Goal: Information Seeking & Learning: Find specific fact

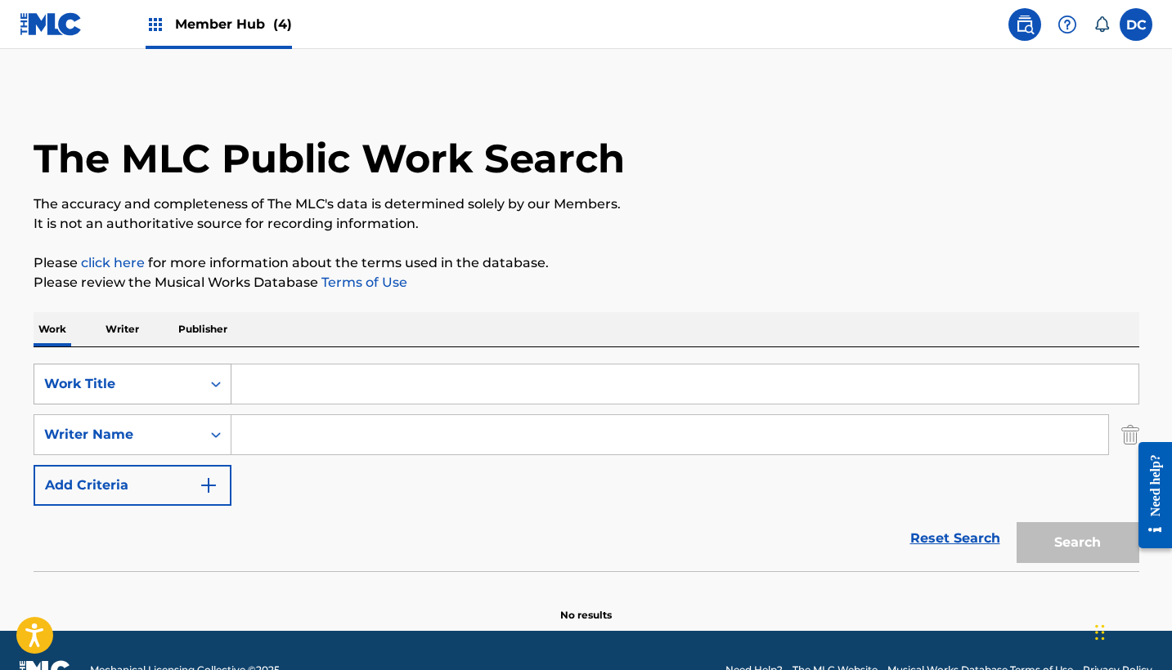
click at [138, 387] on div "Work Title" at bounding box center [117, 384] width 147 height 20
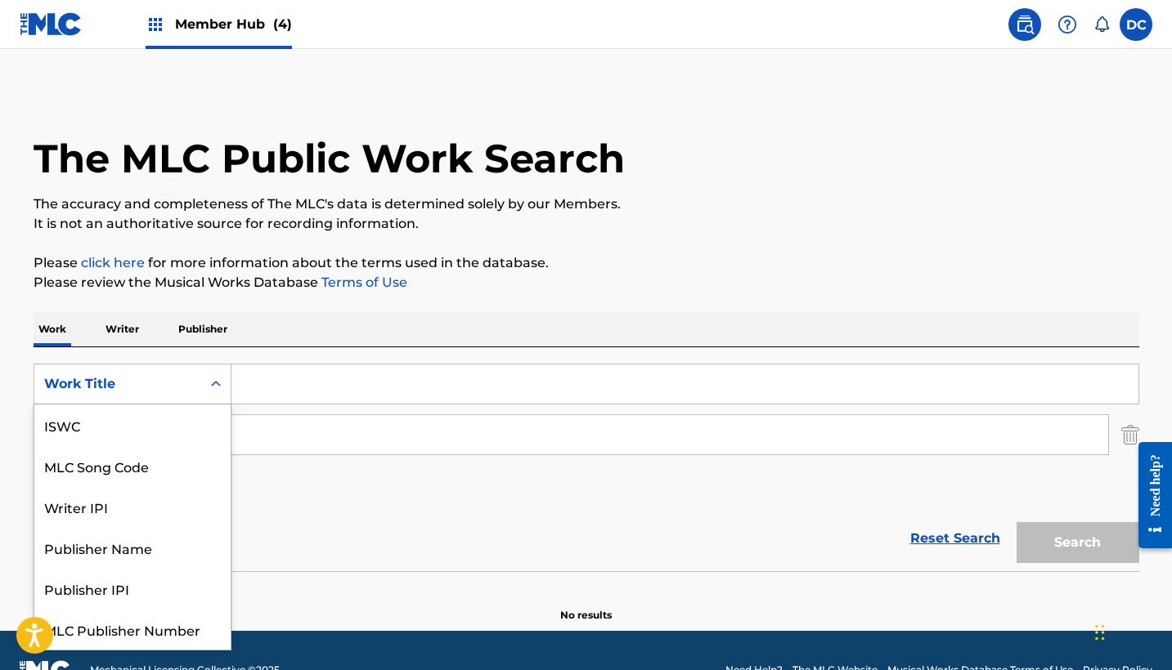
scroll to position [41, 0]
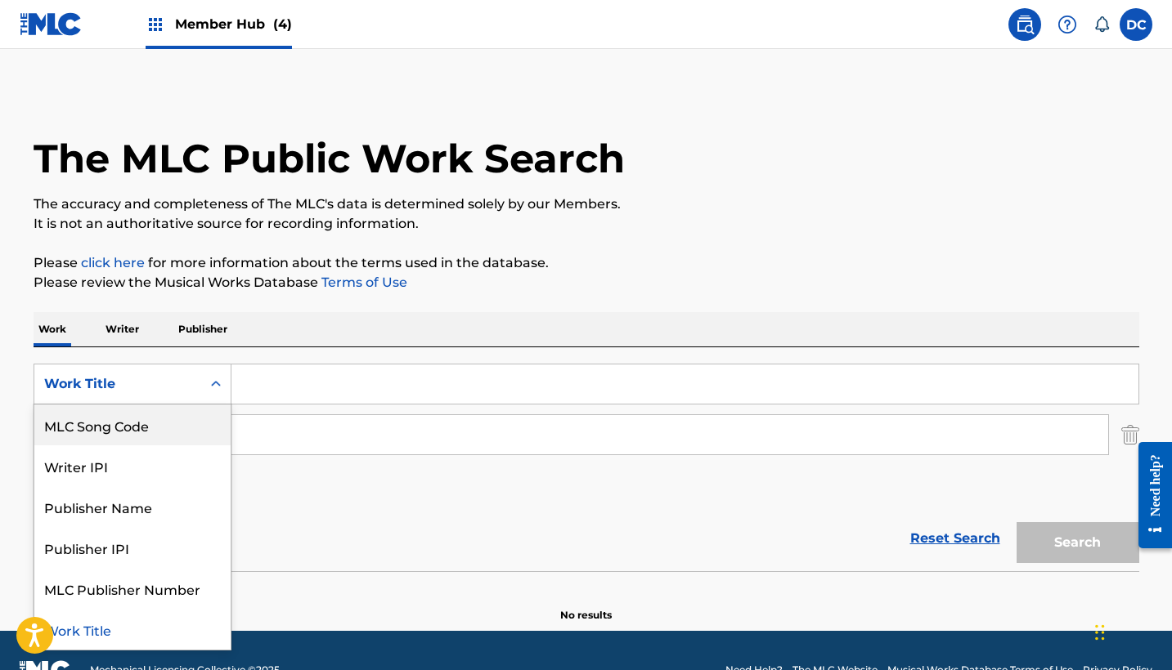
click at [151, 424] on div "MLC Song Code" at bounding box center [132, 425] width 196 height 41
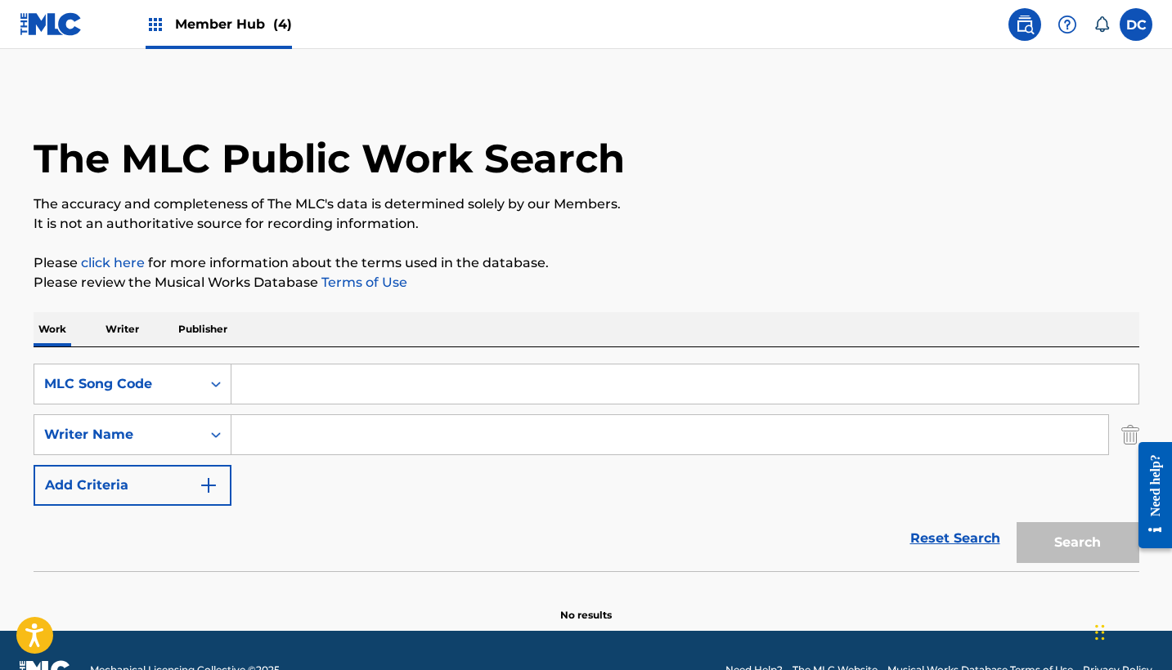
click at [278, 392] on input "Search Form" at bounding box center [684, 384] width 907 height 39
paste input "W57V86"
type input "W57V86"
click at [1077, 543] on button "Search" at bounding box center [1077, 542] width 123 height 41
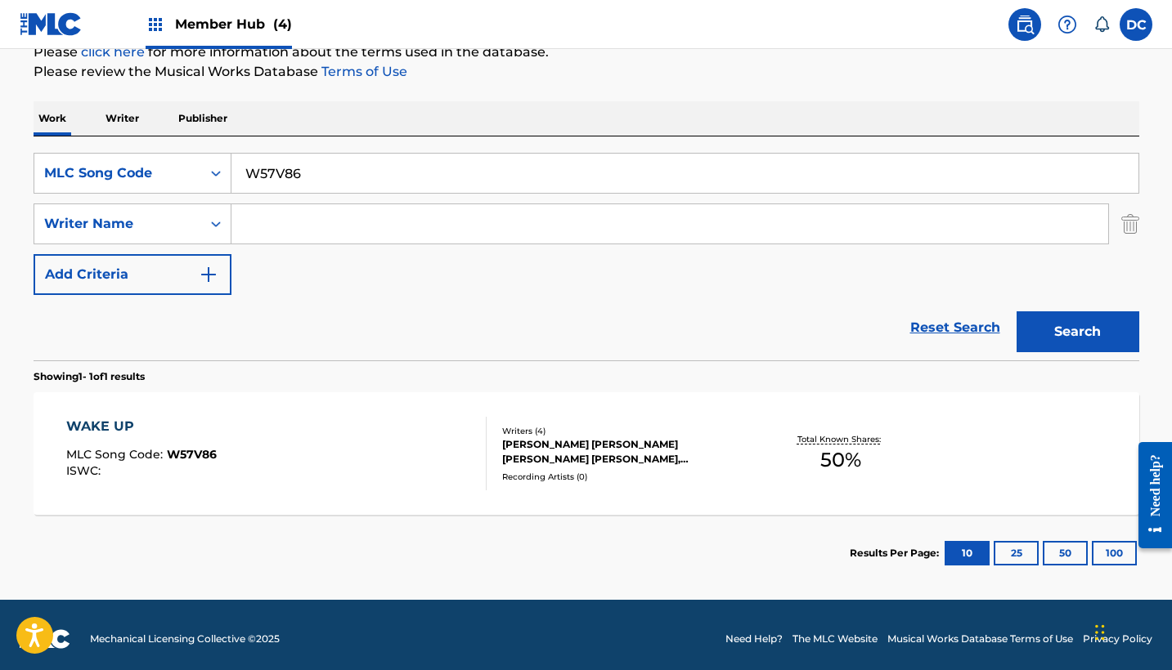
scroll to position [214, 0]
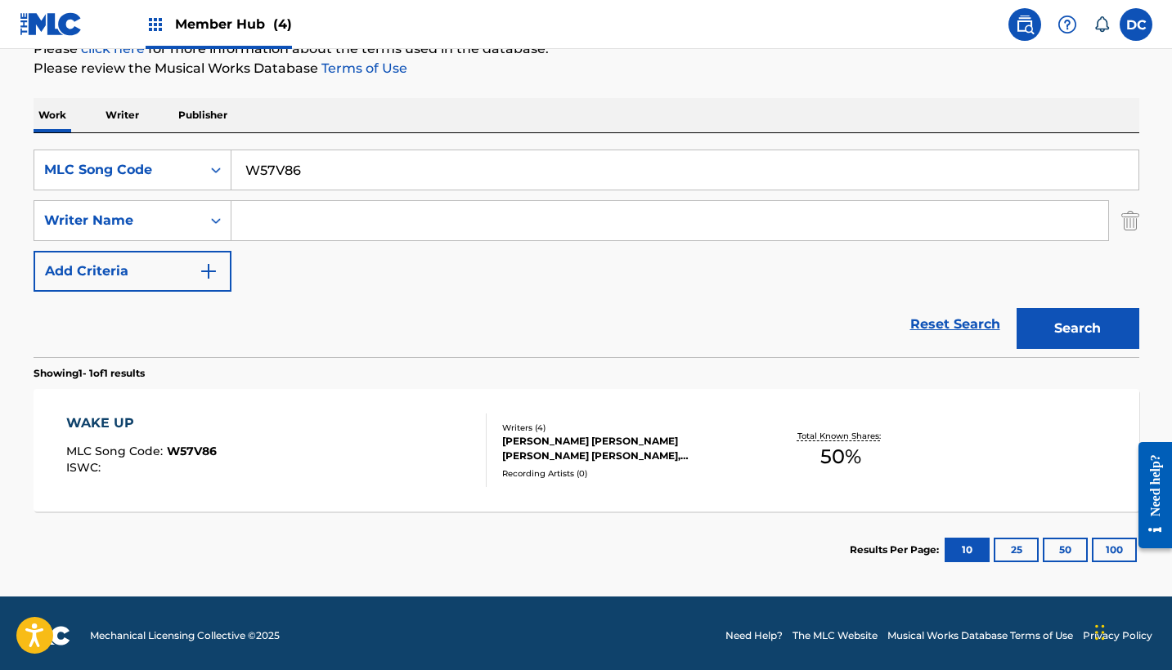
click at [415, 442] on div "WAKE UP MLC Song Code : W57V86 ISWC :" at bounding box center [276, 451] width 420 height 74
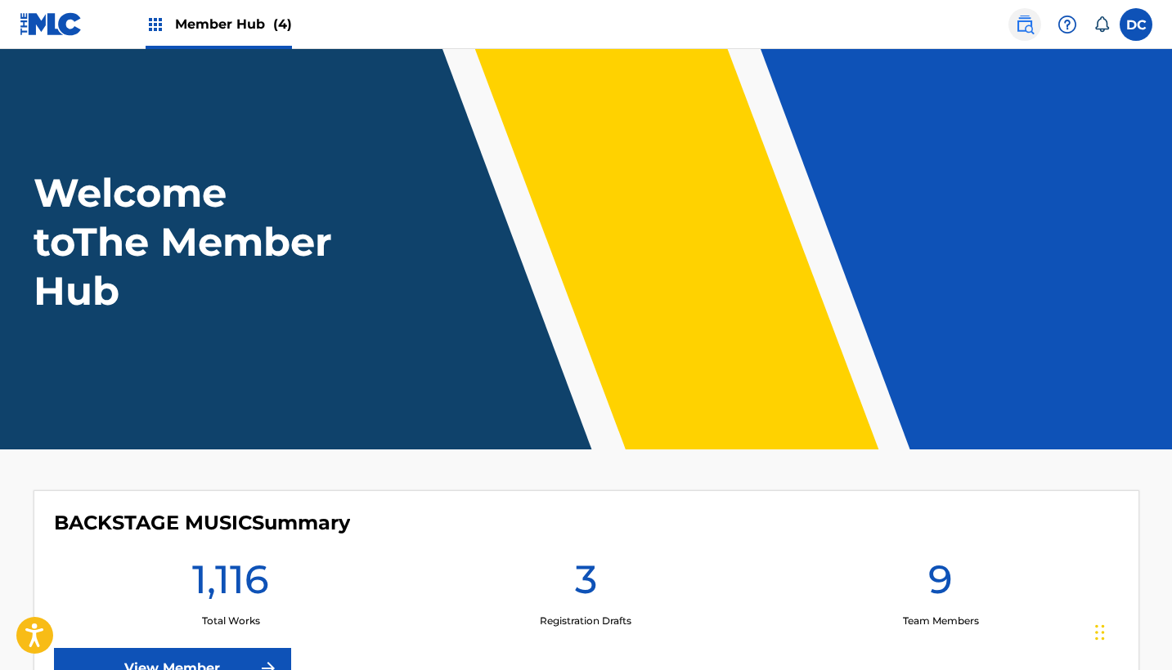
click at [1028, 20] on img at bounding box center [1025, 25] width 20 height 20
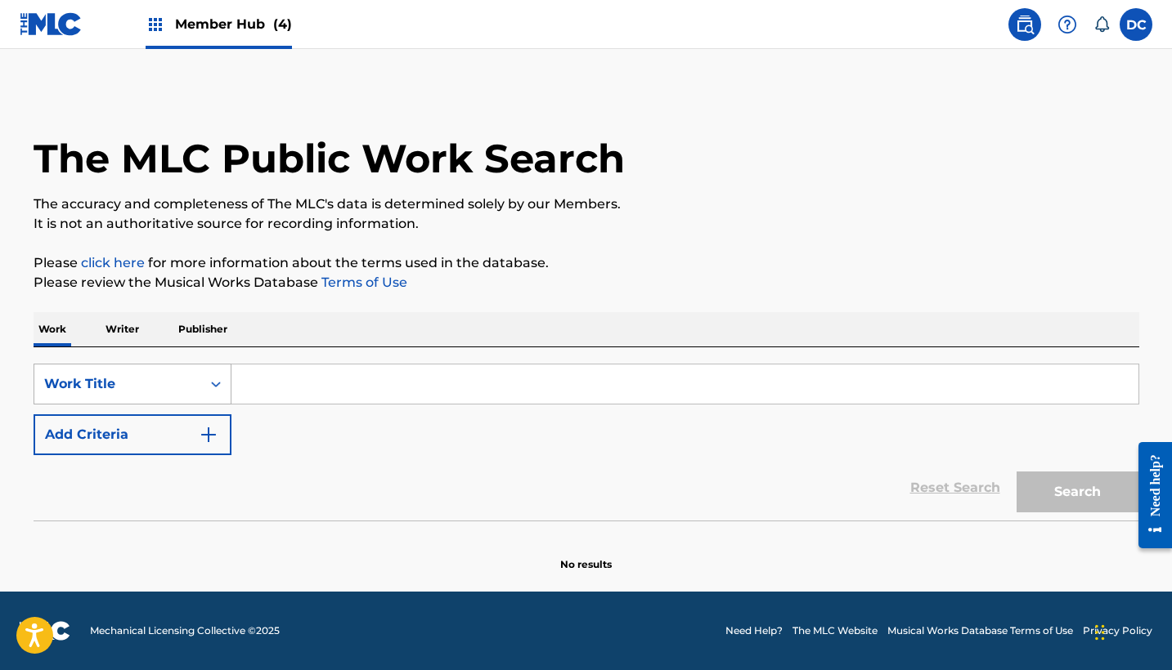
click at [170, 371] on div "Work Title" at bounding box center [117, 384] width 167 height 31
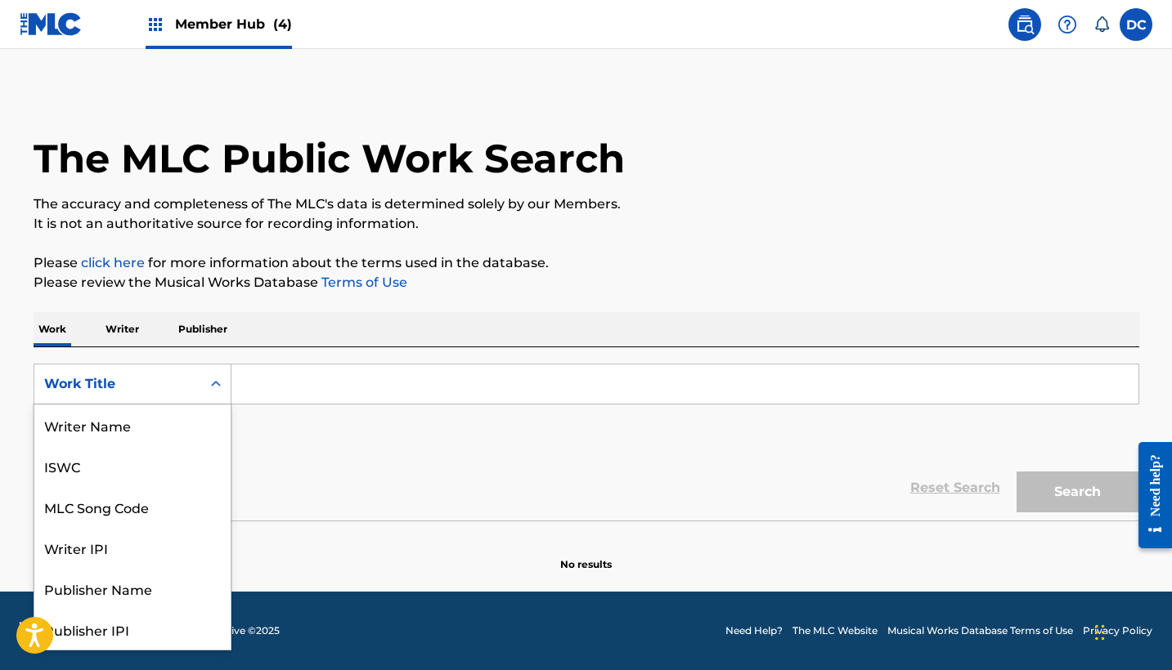
scroll to position [82, 0]
click at [168, 432] on div "MLC Song Code" at bounding box center [132, 425] width 196 height 41
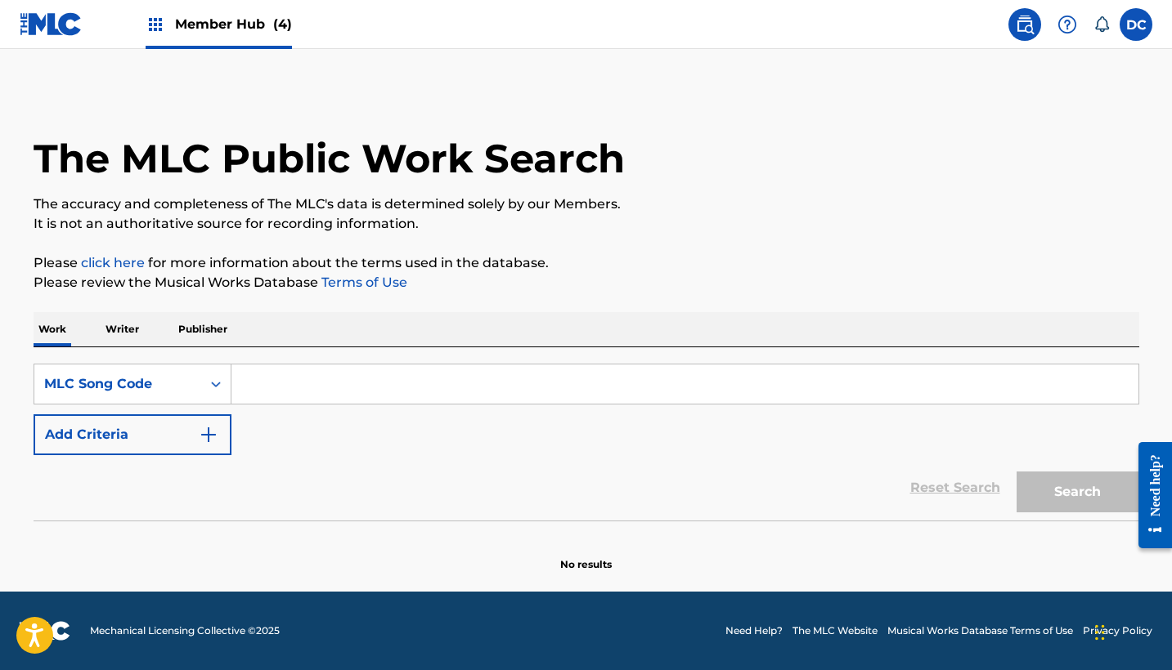
click at [287, 388] on input "Search Form" at bounding box center [684, 384] width 907 height 39
paste input "YP1XRX"
type input "YP1XRX"
click at [1077, 492] on button "Search" at bounding box center [1077, 492] width 123 height 41
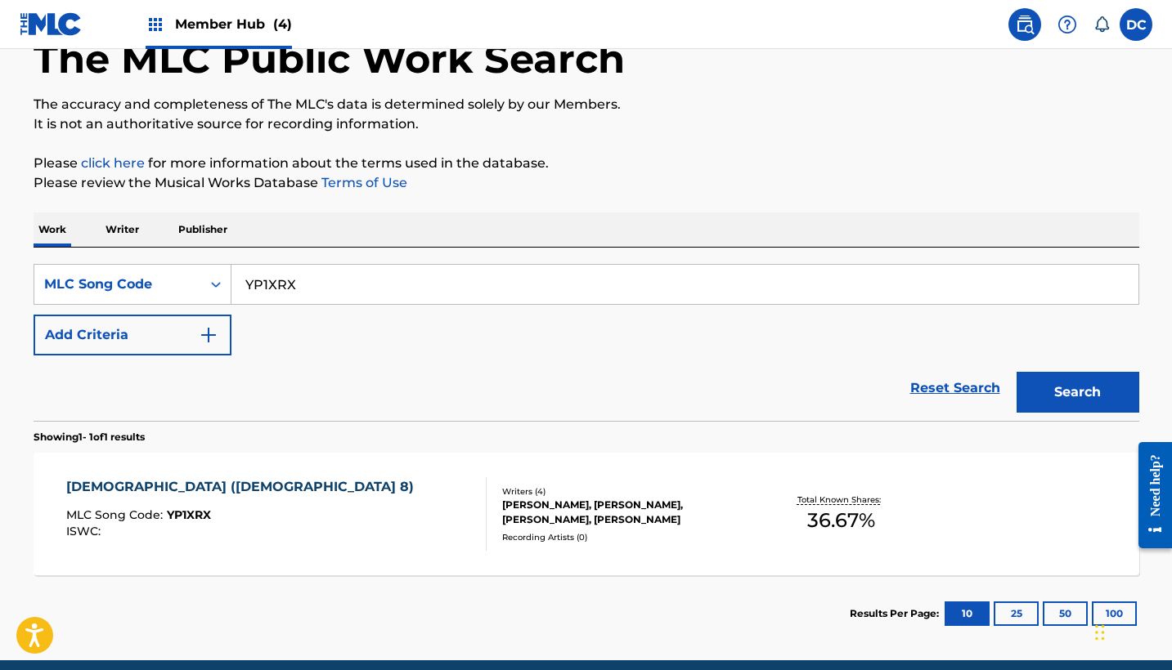
scroll to position [126, 0]
